Goal: Find contact information: Find contact information

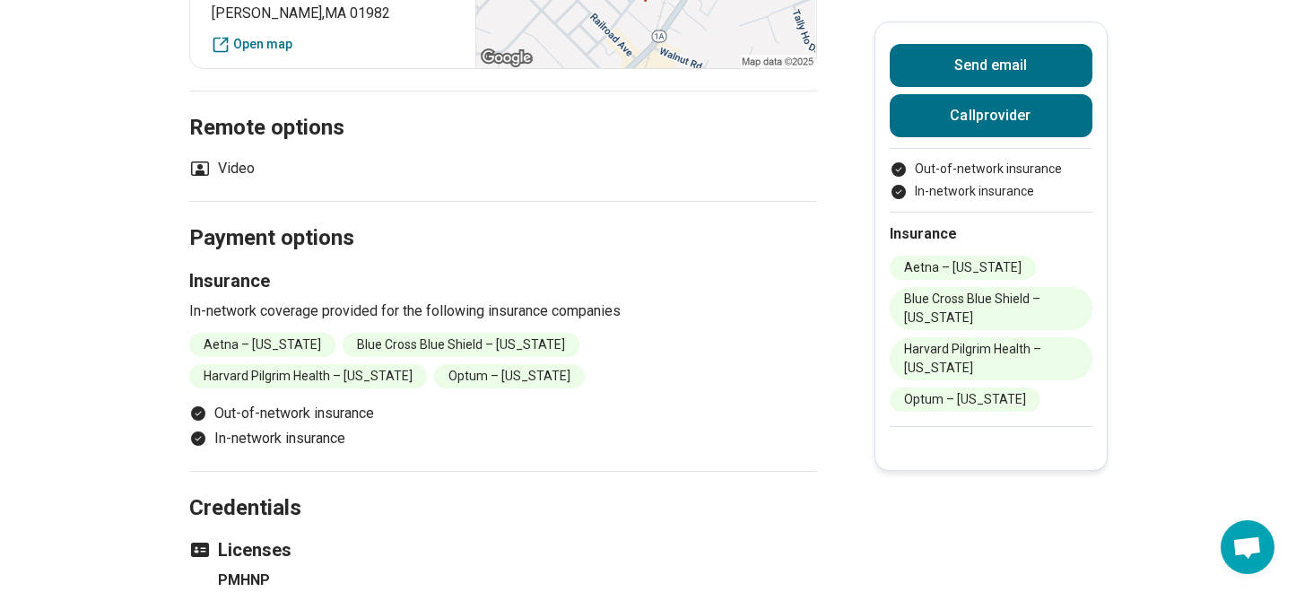
scroll to position [625, 0]
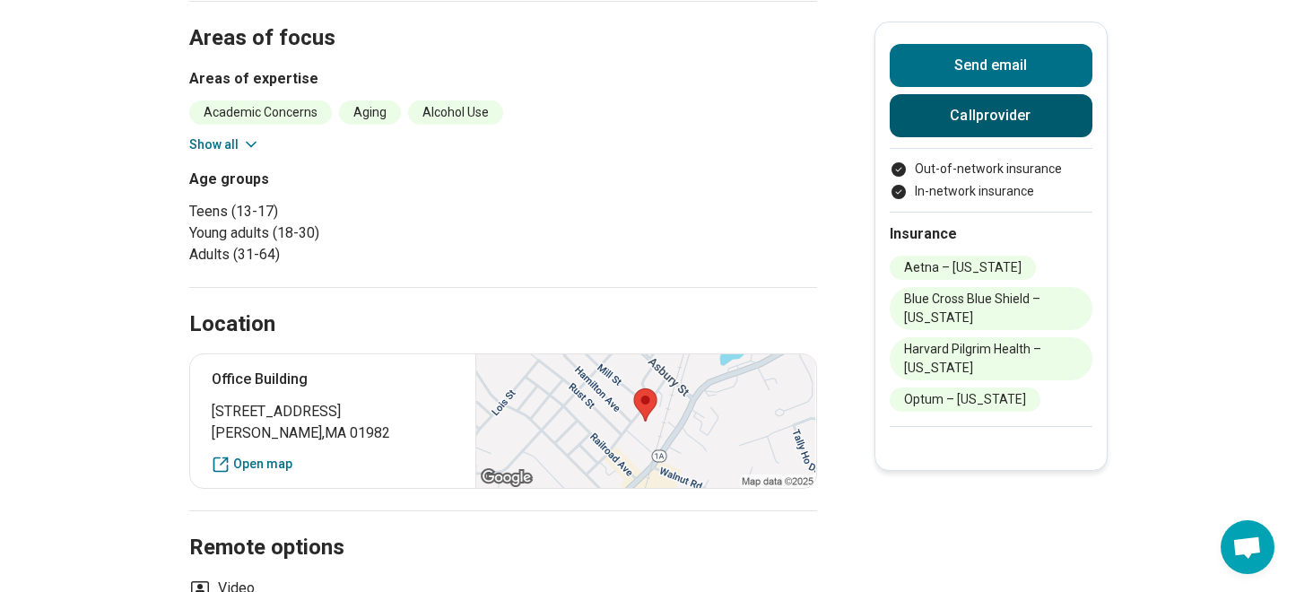
click at [949, 127] on button "Call provider" at bounding box center [990, 115] width 203 height 43
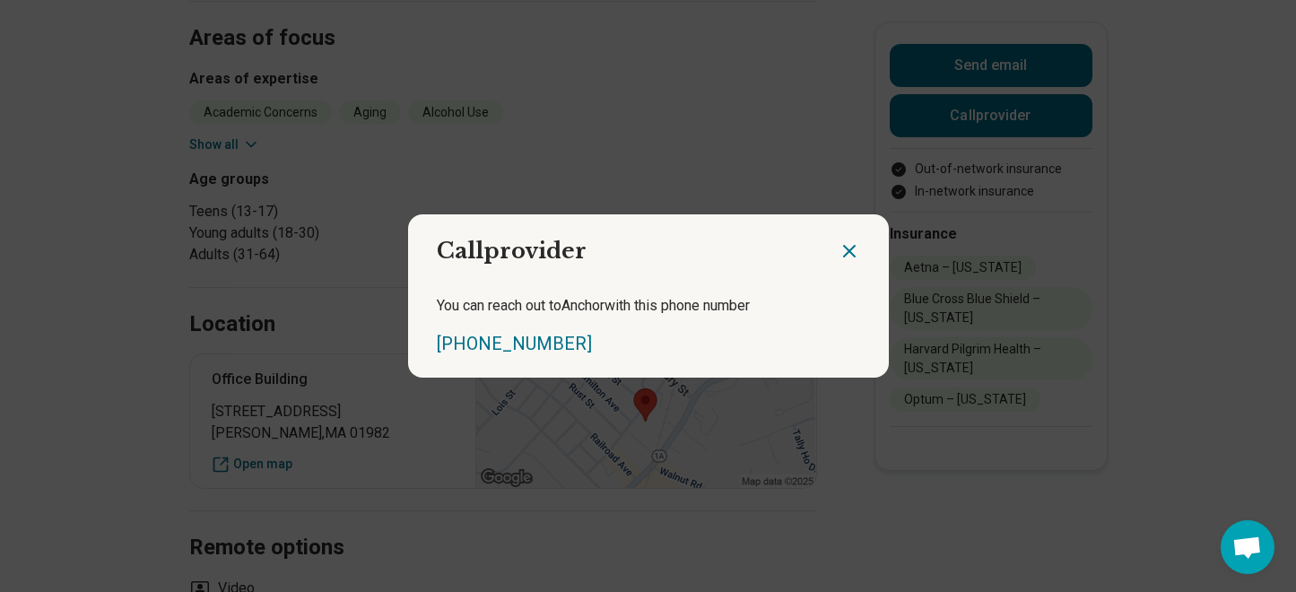
click at [850, 253] on icon "Close dialog" at bounding box center [849, 251] width 11 height 11
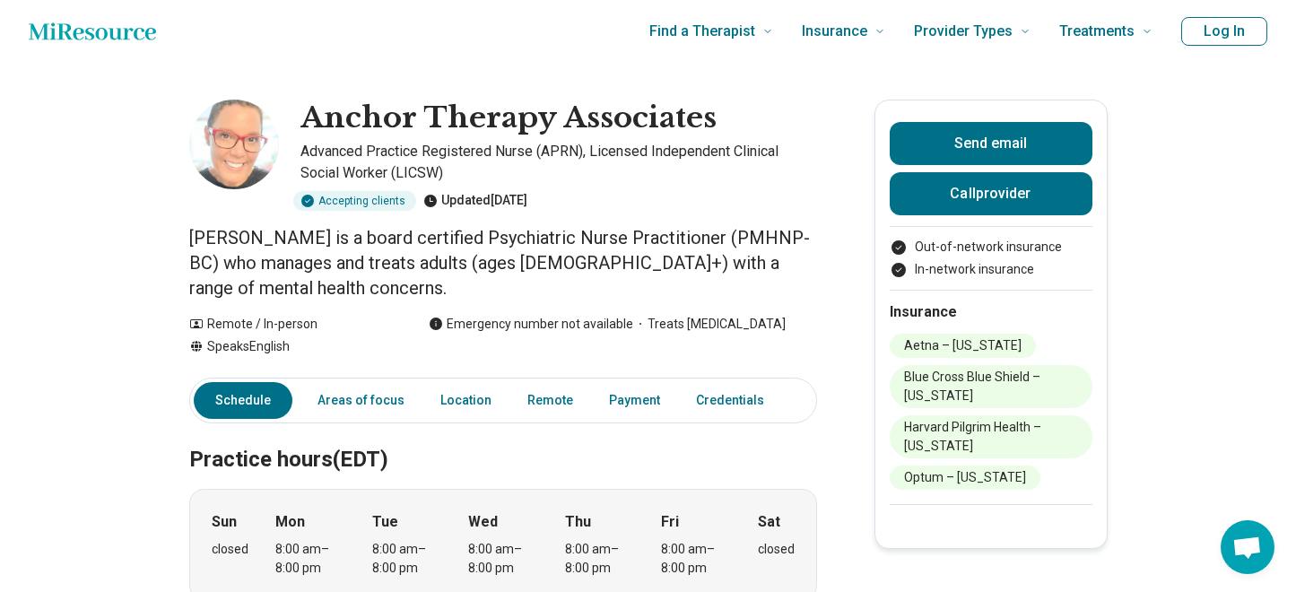
scroll to position [0, 0]
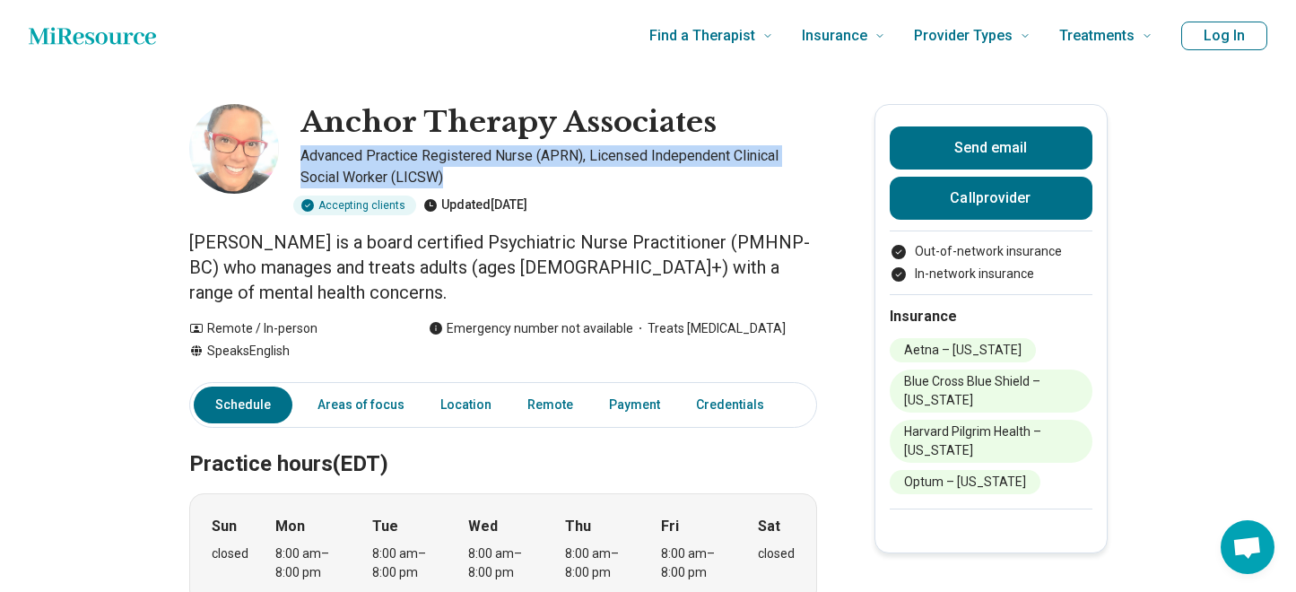
drag, startPoint x: 302, startPoint y: 156, endPoint x: 472, endPoint y: 182, distance: 172.3
click at [473, 183] on p "Advanced Practice Registered Nurse (APRN), Licensed Independent Clinical Social…" at bounding box center [558, 166] width 516 height 43
click at [472, 182] on p "Advanced Practice Registered Nurse (APRN), Licensed Independent Clinical Social…" at bounding box center [558, 166] width 516 height 43
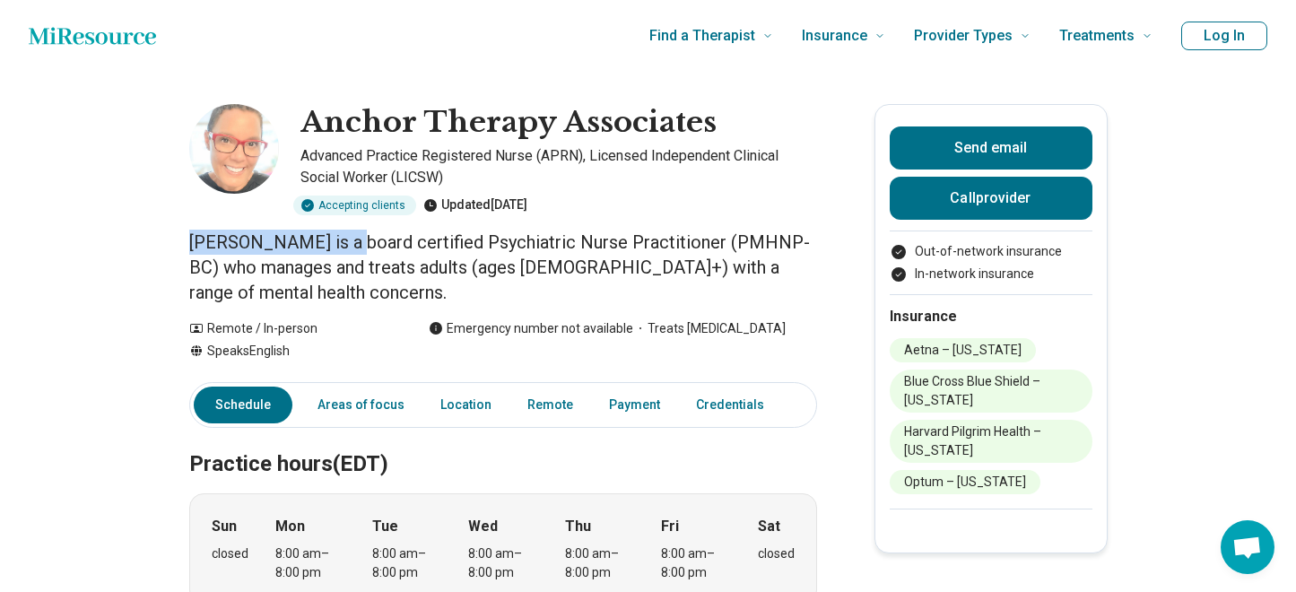
drag, startPoint x: 188, startPoint y: 239, endPoint x: 331, endPoint y: 239, distance: 142.6
click at [331, 239] on p "[PERSON_NAME] is a board certified Psychiatric Nurse Practitioner (PMHNP-BC) wh…" at bounding box center [503, 267] width 628 height 75
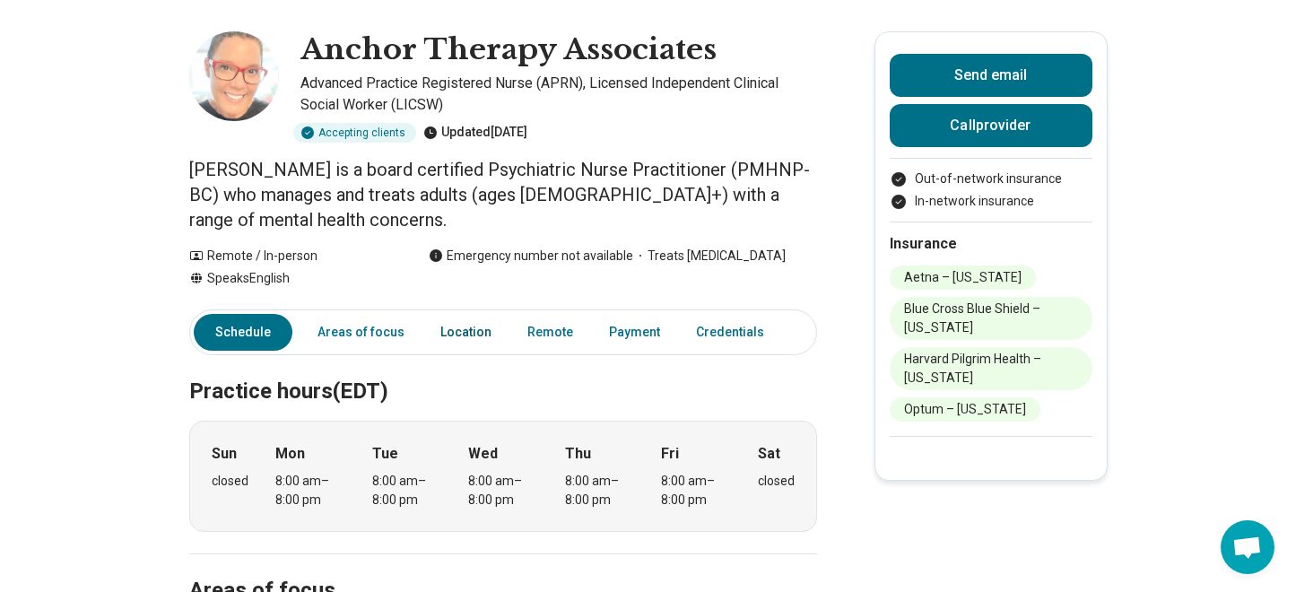
click at [455, 314] on link "Location" at bounding box center [465, 332] width 73 height 37
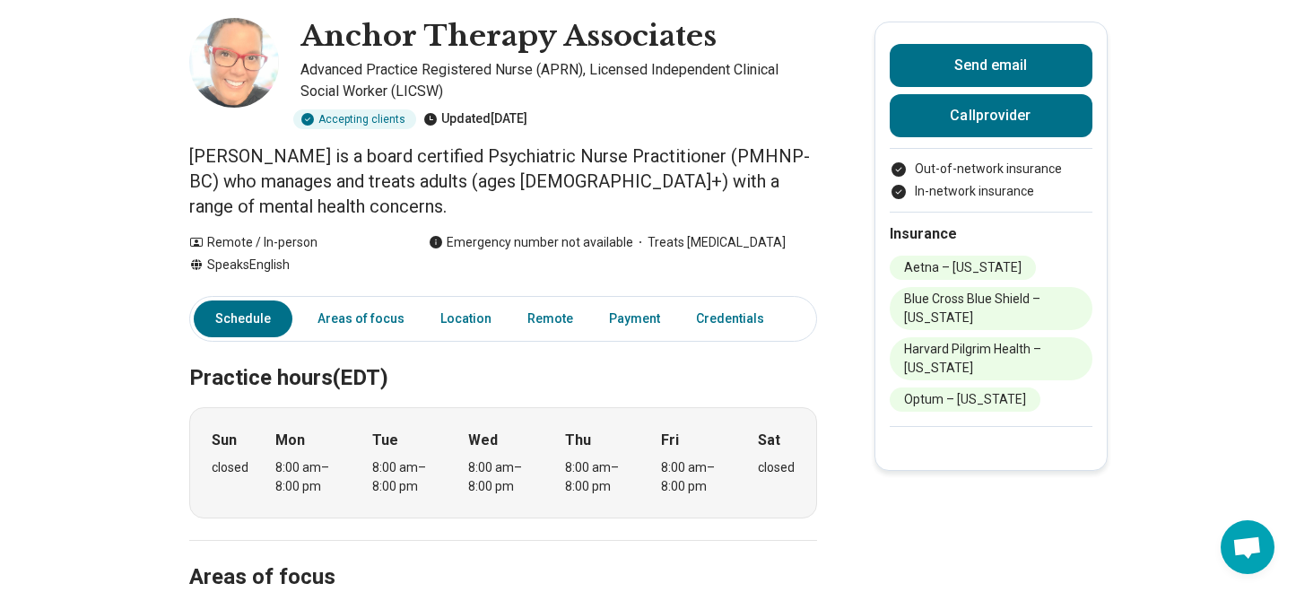
scroll to position [82, 0]
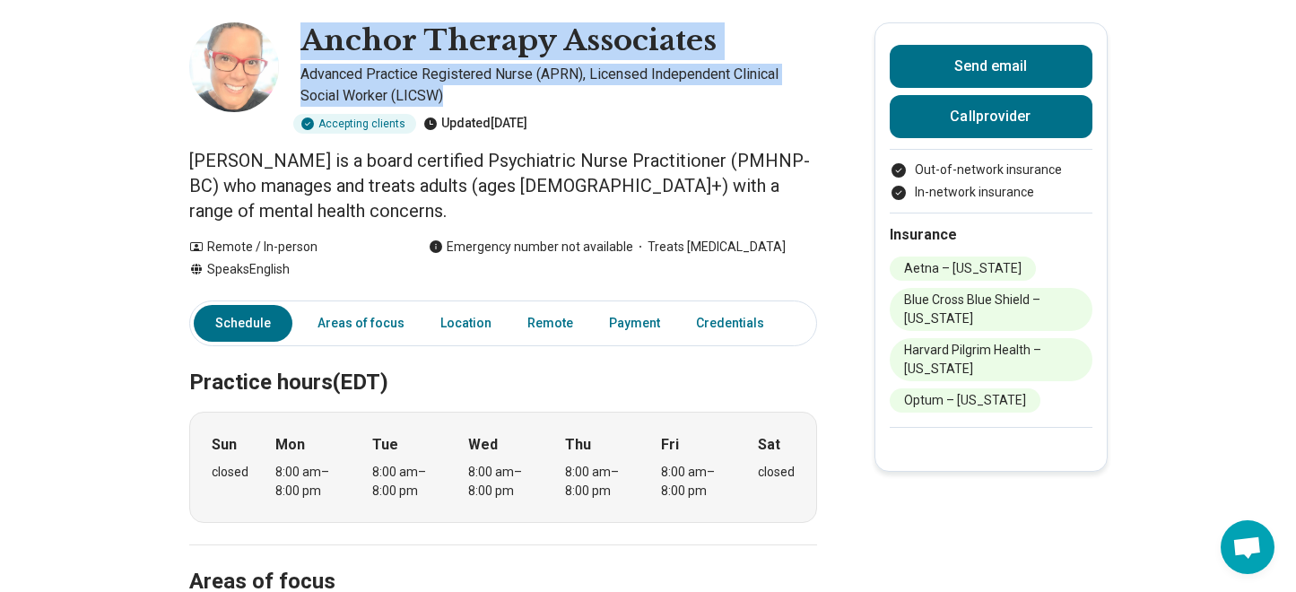
drag, startPoint x: 302, startPoint y: 39, endPoint x: 480, endPoint y: 94, distance: 186.0
click at [480, 95] on div "Anchor Therapy Associates Advanced Practice Registered Nurse (APRN), Licensed I…" at bounding box center [503, 77] width 628 height 111
click at [480, 94] on p "Advanced Practice Registered Nurse (APRN), Licensed Independent Clinical Social…" at bounding box center [558, 85] width 516 height 43
drag, startPoint x: 307, startPoint y: 39, endPoint x: 472, endPoint y: 94, distance: 174.9
click at [472, 94] on div "Anchor Therapy Associates Advanced Practice Registered Nurse (APRN), Licensed I…" at bounding box center [503, 77] width 628 height 111
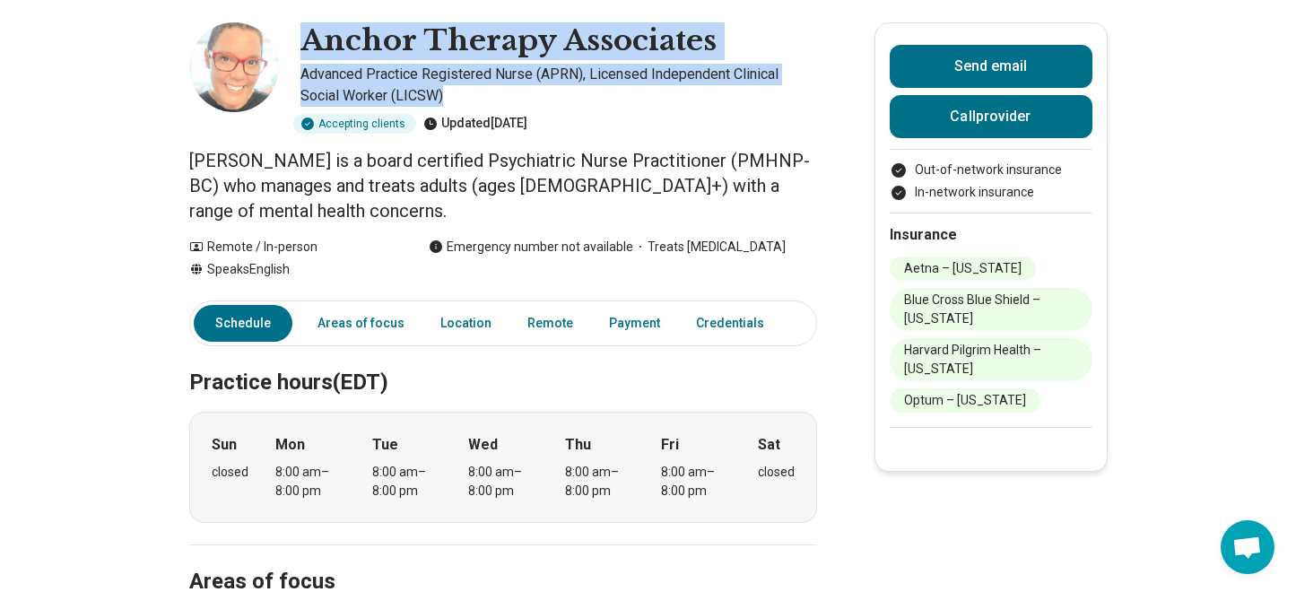
click at [472, 93] on p "Advanced Practice Registered Nurse (APRN), Licensed Independent Clinical Social…" at bounding box center [558, 85] width 516 height 43
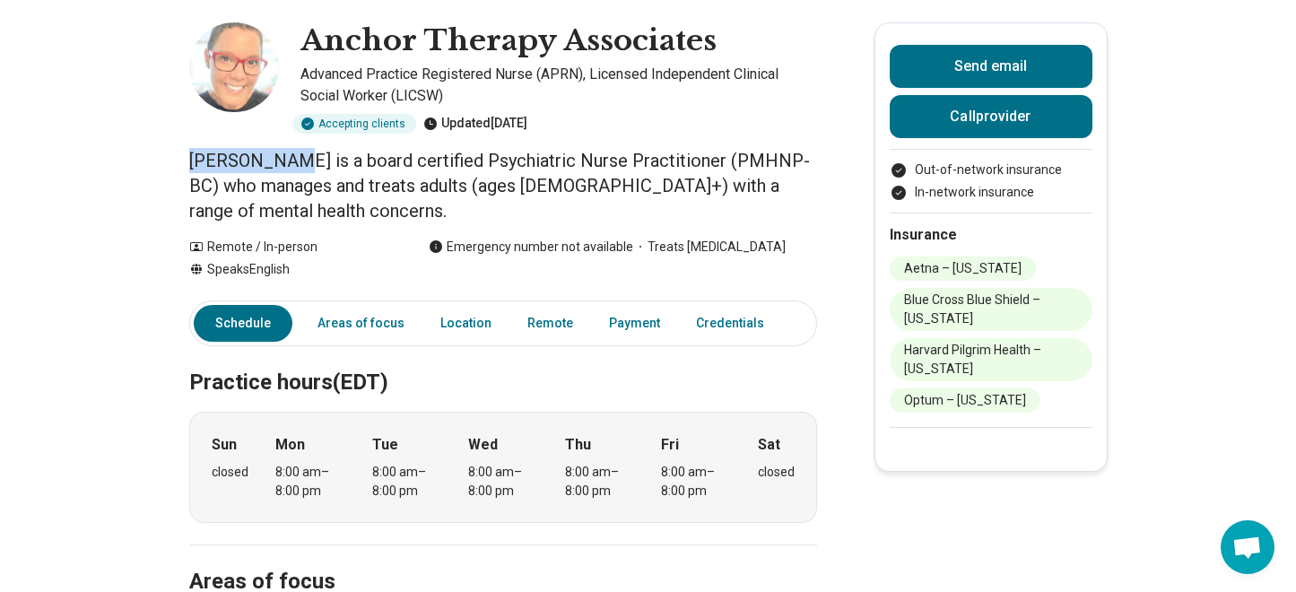
drag, startPoint x: 189, startPoint y: 160, endPoint x: 266, endPoint y: 159, distance: 77.1
click at [266, 159] on p "[PERSON_NAME] is a board certified Psychiatric Nurse Practitioner (PMHNP-BC) wh…" at bounding box center [503, 185] width 628 height 75
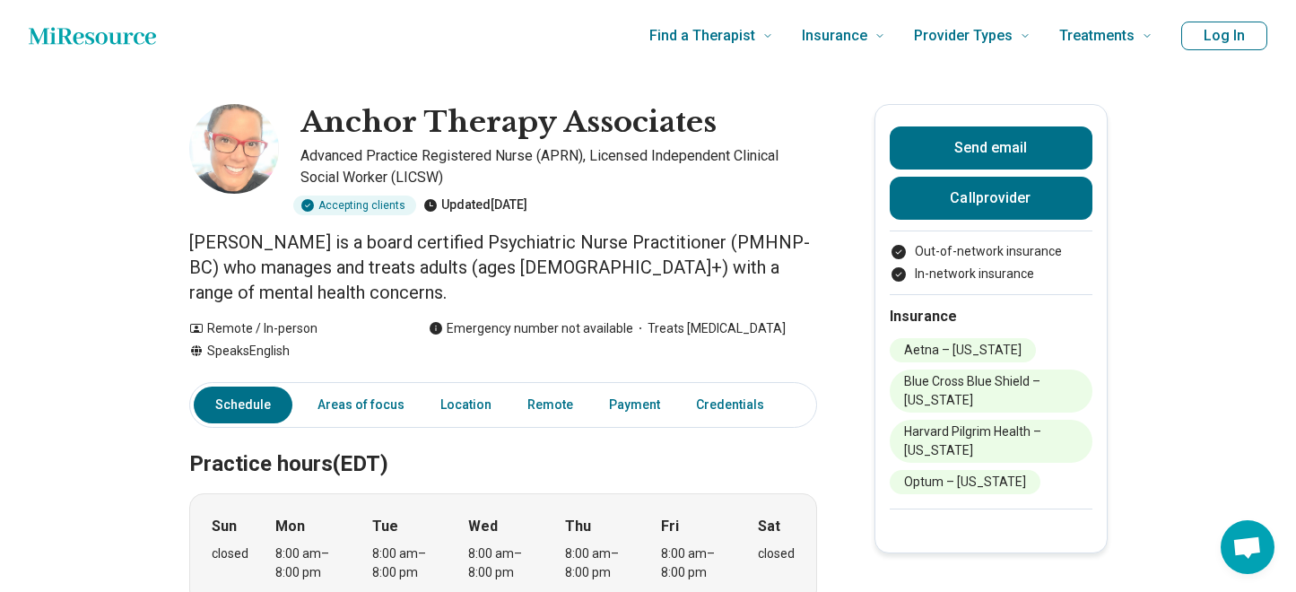
scroll to position [181, 0]
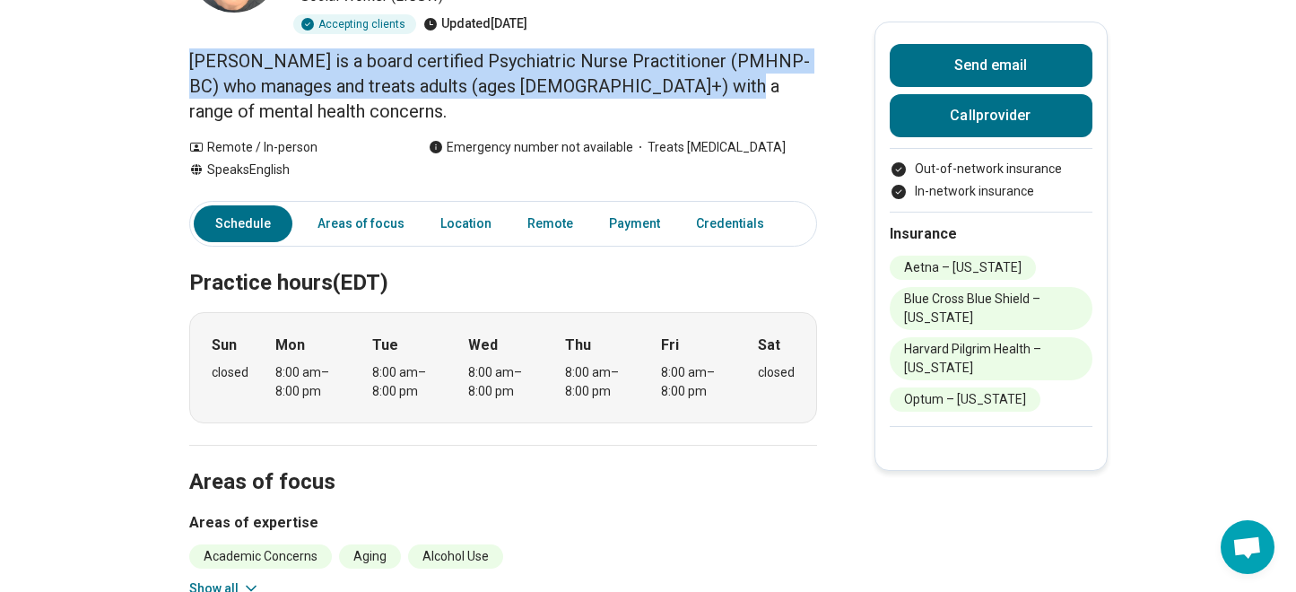
drag, startPoint x: 202, startPoint y: 59, endPoint x: 687, endPoint y: 73, distance: 485.2
click at [687, 73] on p "[PERSON_NAME] is a board certified Psychiatric Nurse Practitioner (PMHNP-BC) wh…" at bounding box center [503, 85] width 628 height 75
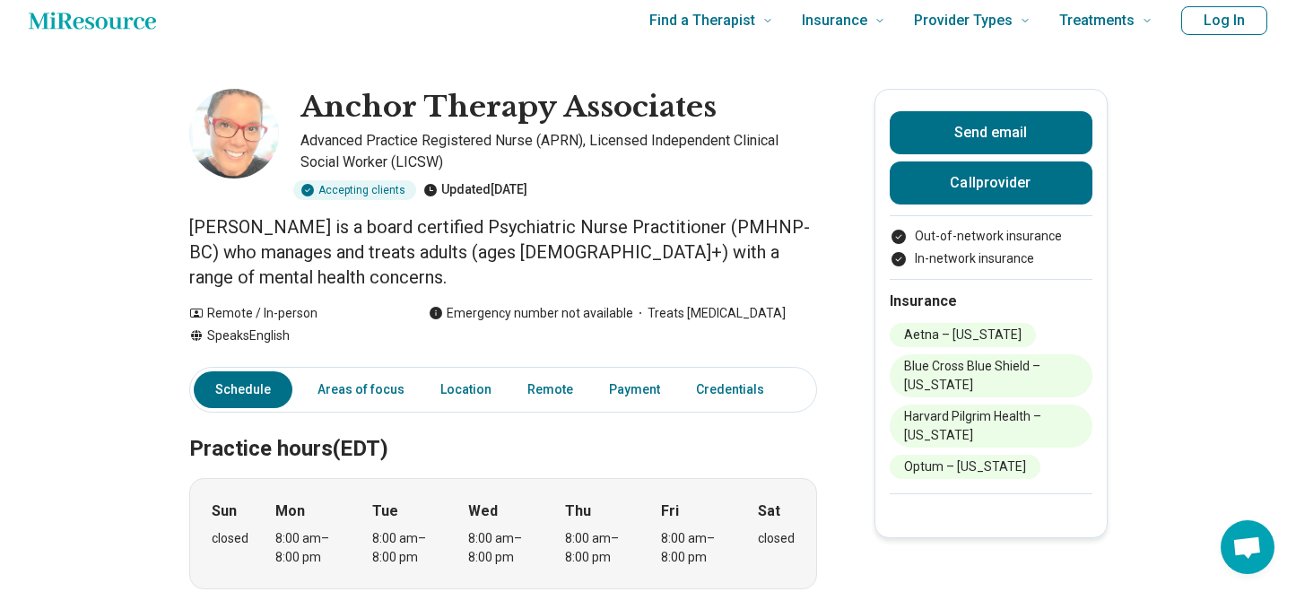
scroll to position [0, 0]
